Goal: Task Accomplishment & Management: Use online tool/utility

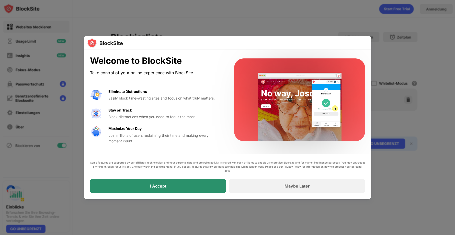
click at [190, 179] on div "I Accept" at bounding box center [158, 186] width 136 height 14
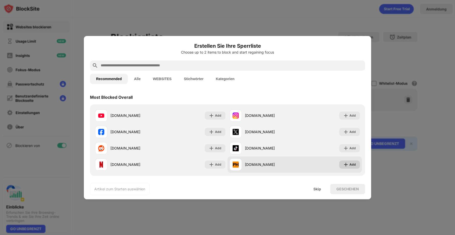
click at [345, 164] on div "Add" at bounding box center [349, 165] width 21 height 8
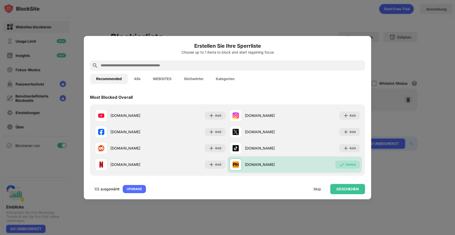
click at [149, 65] on input "text" at bounding box center [231, 66] width 263 height 6
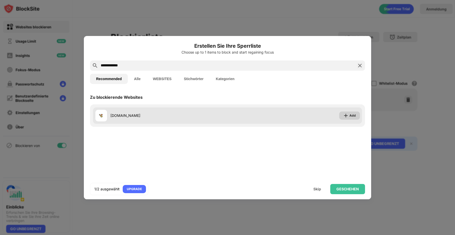
type input "**********"
click at [346, 117] on img at bounding box center [345, 115] width 5 height 5
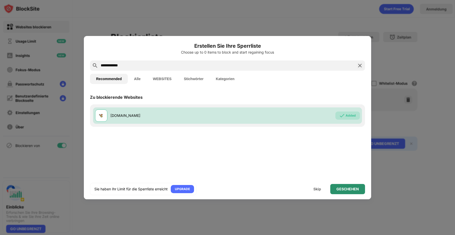
click at [345, 188] on div "GESCHEHEN" at bounding box center [347, 189] width 22 height 4
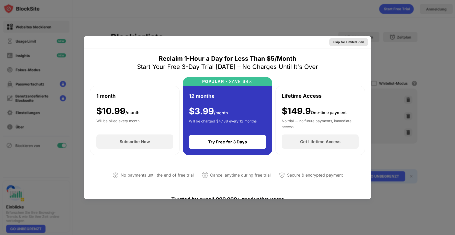
click at [340, 43] on div "Skip for Limited Plan" at bounding box center [348, 42] width 31 height 5
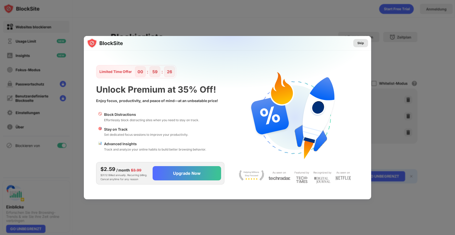
click at [358, 42] on div "Skip" at bounding box center [360, 43] width 7 height 5
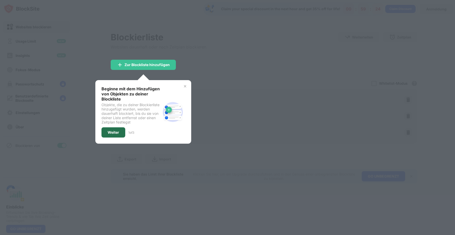
click at [112, 132] on div "Weiter" at bounding box center [113, 133] width 11 height 4
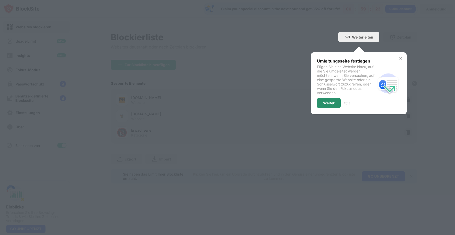
click at [332, 101] on div "Weiter" at bounding box center [328, 103] width 11 height 4
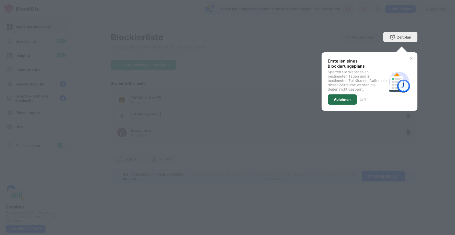
click at [343, 100] on div "Ablehnen" at bounding box center [342, 100] width 17 height 4
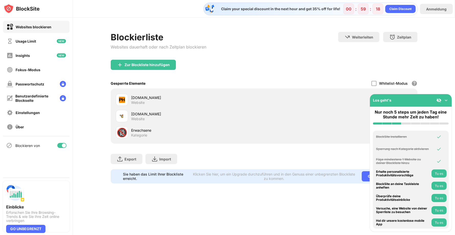
click at [252, 48] on div "Blockierliste Websites dauerhaft oder nach Zeitplan blockieren Weiterleiten Hie…" at bounding box center [264, 46] width 307 height 28
click at [447, 102] on img at bounding box center [445, 100] width 5 height 5
